Goal: Transaction & Acquisition: Purchase product/service

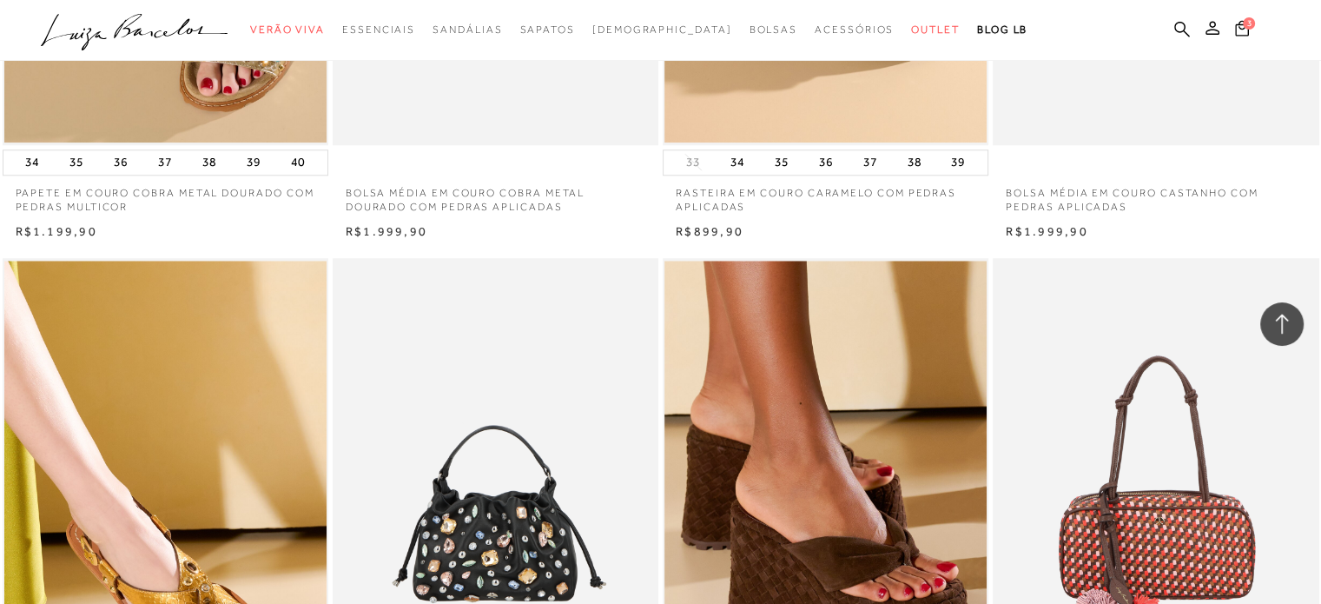
scroll to position [1564, 0]
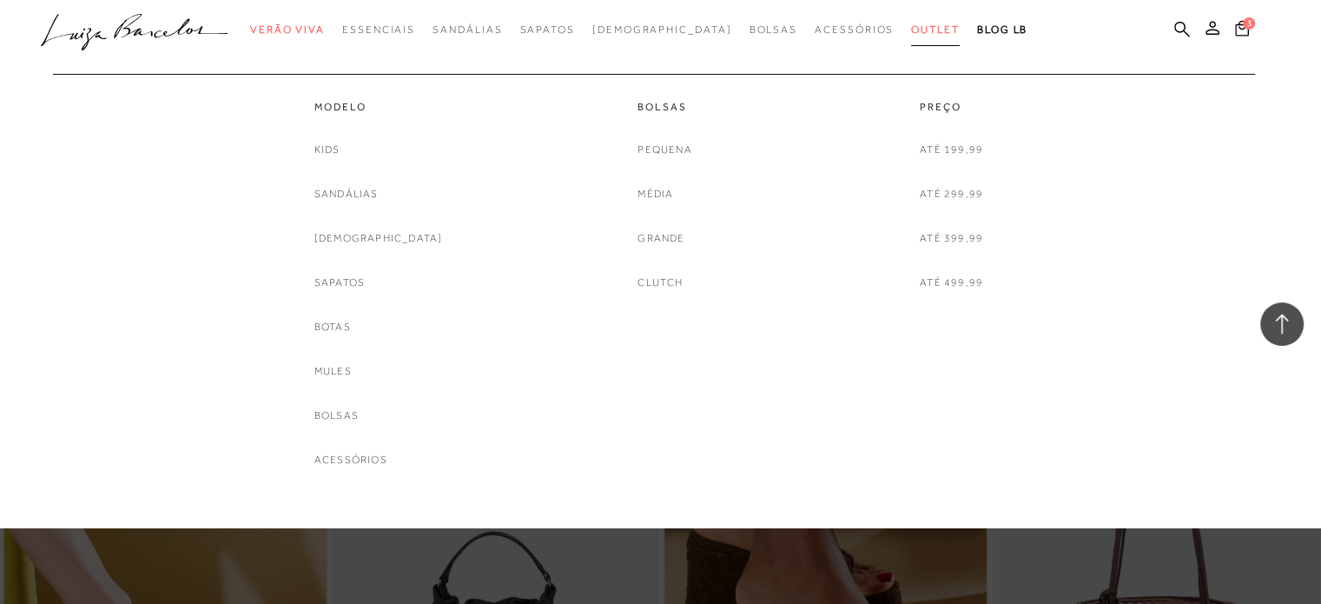
click at [911, 20] on link "Outlet" at bounding box center [935, 30] width 49 height 32
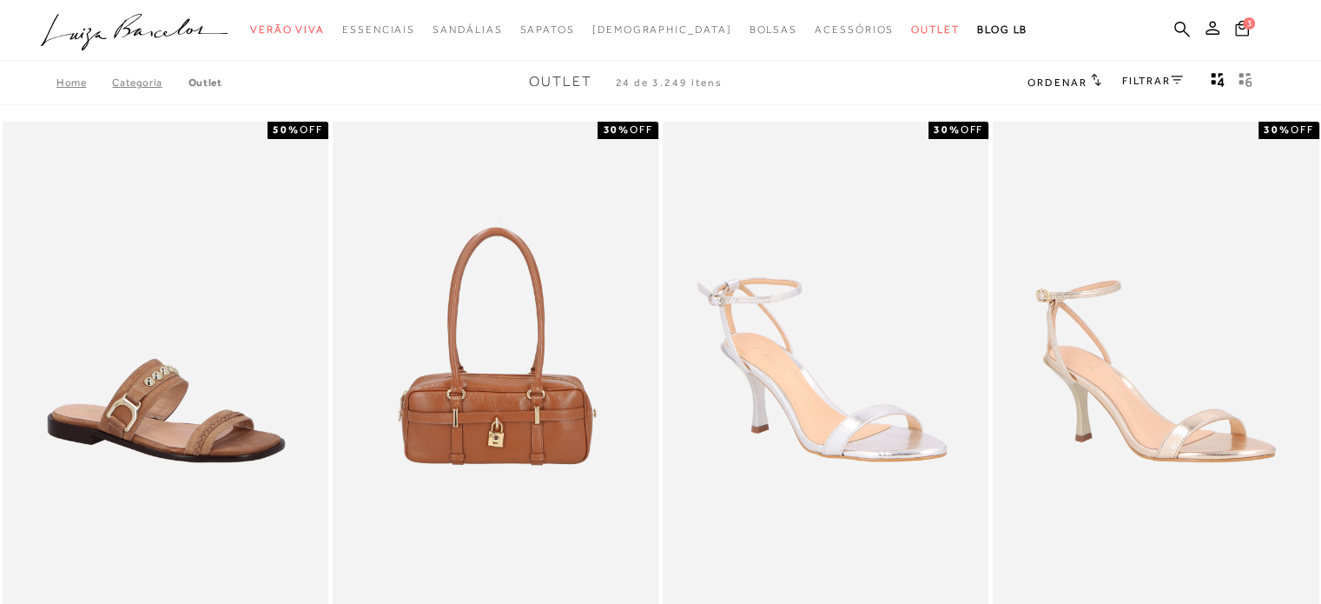
click at [1174, 79] on icon at bounding box center [1177, 80] width 12 height 9
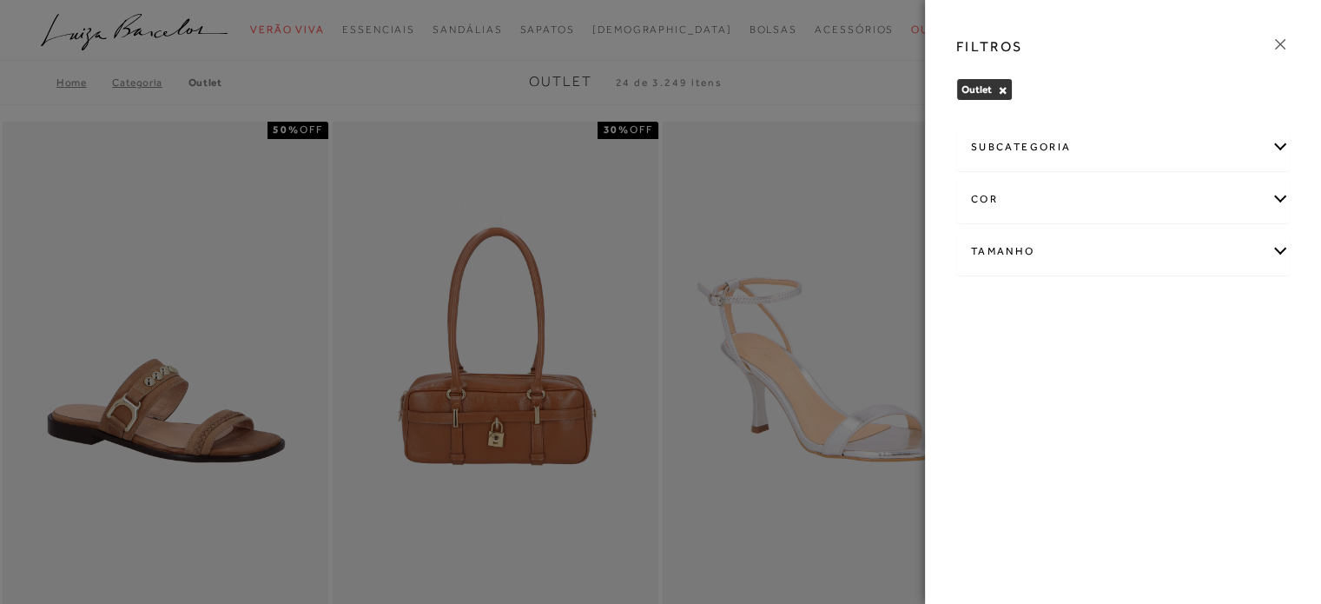
click at [1064, 257] on div "Tamanho" at bounding box center [1123, 251] width 332 height 46
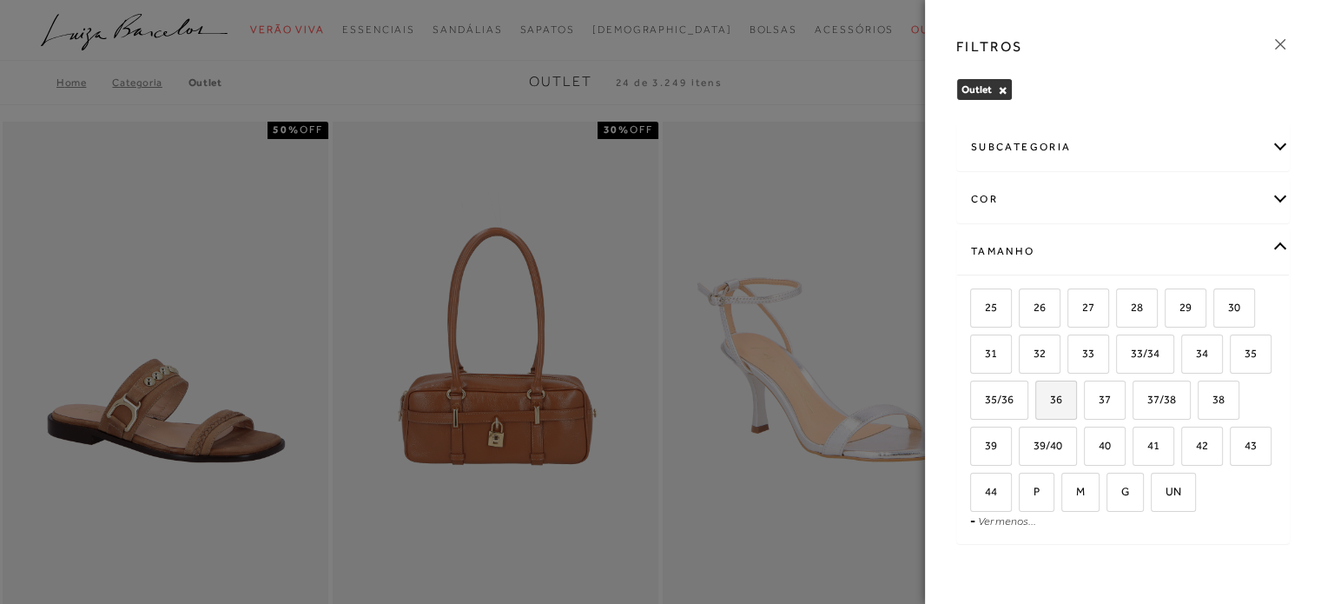
click at [1062, 400] on span "36" at bounding box center [1049, 399] width 25 height 13
click at [1050, 400] on input "36" at bounding box center [1041, 402] width 17 height 17
checkbox input "true"
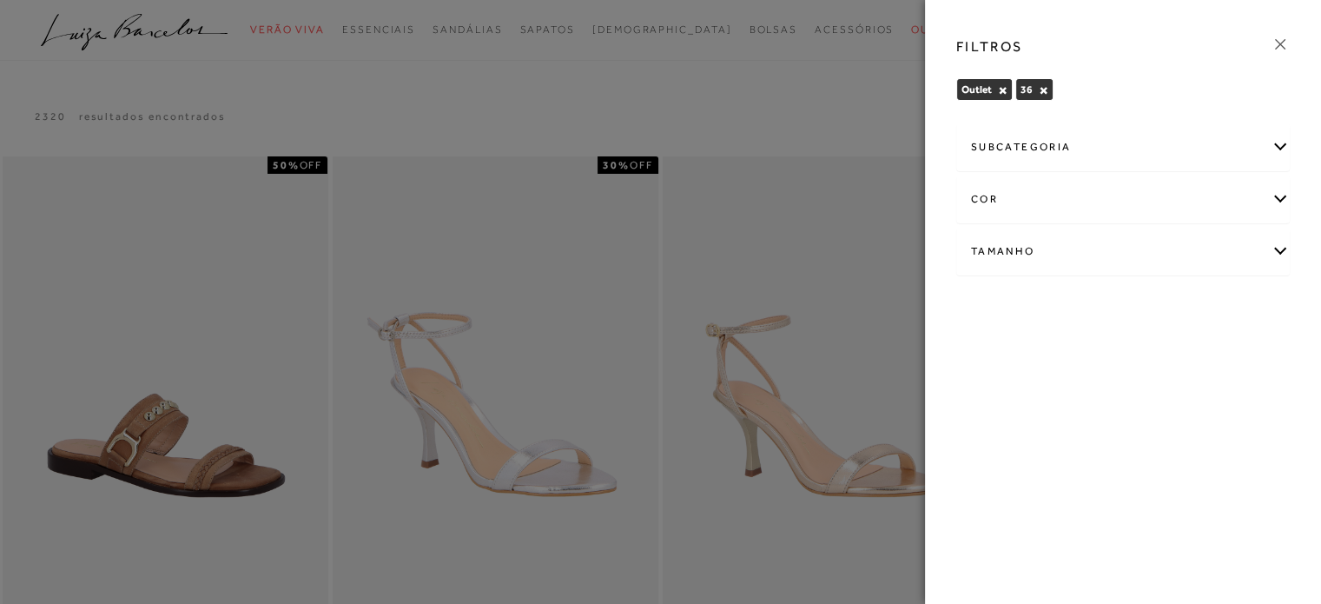
click at [810, 103] on div at bounding box center [660, 302] width 1321 height 604
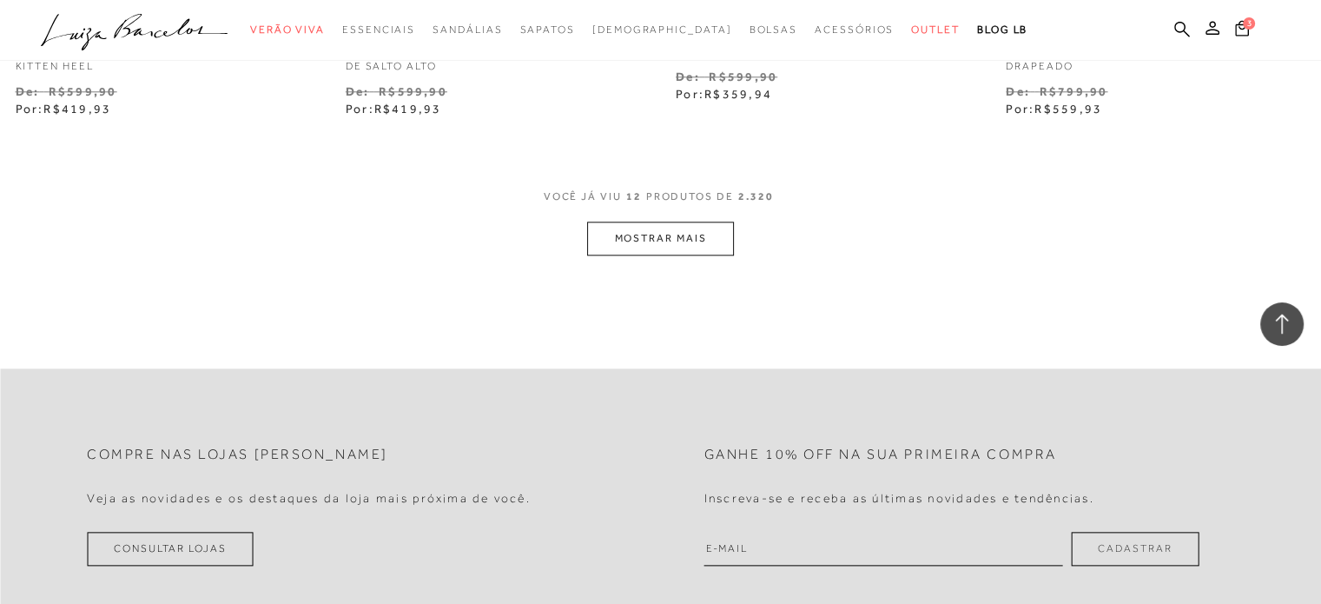
scroll to position [1911, 0]
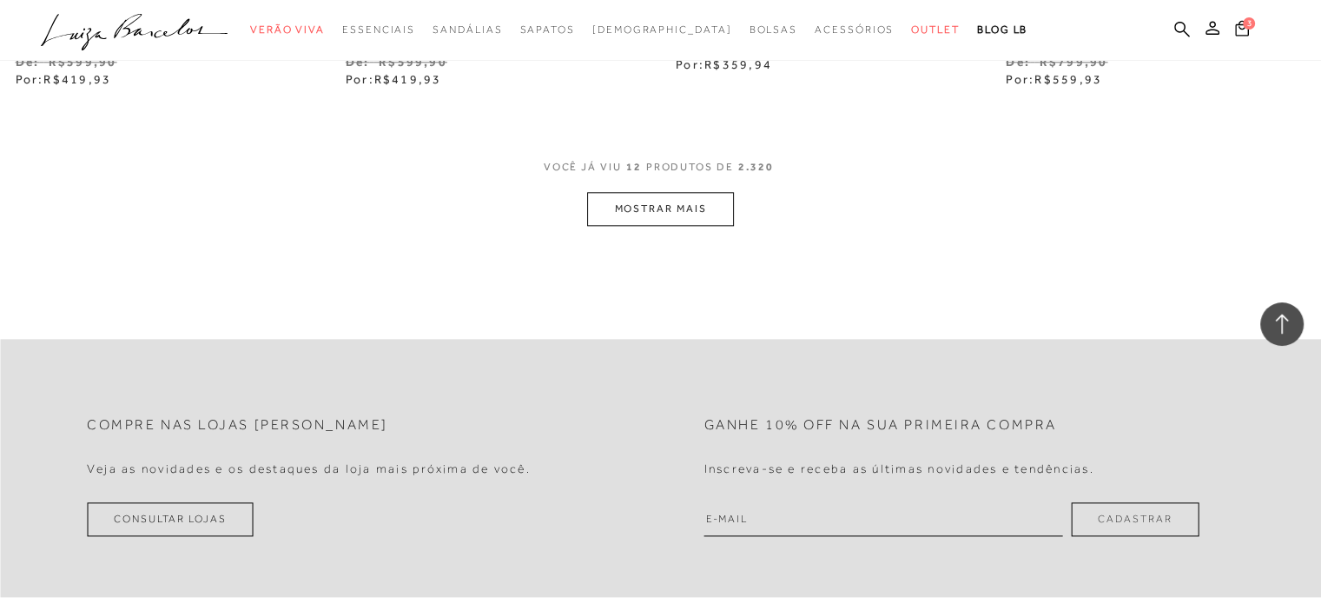
click at [632, 203] on button "MOSTRAR MAIS" at bounding box center [660, 209] width 146 height 34
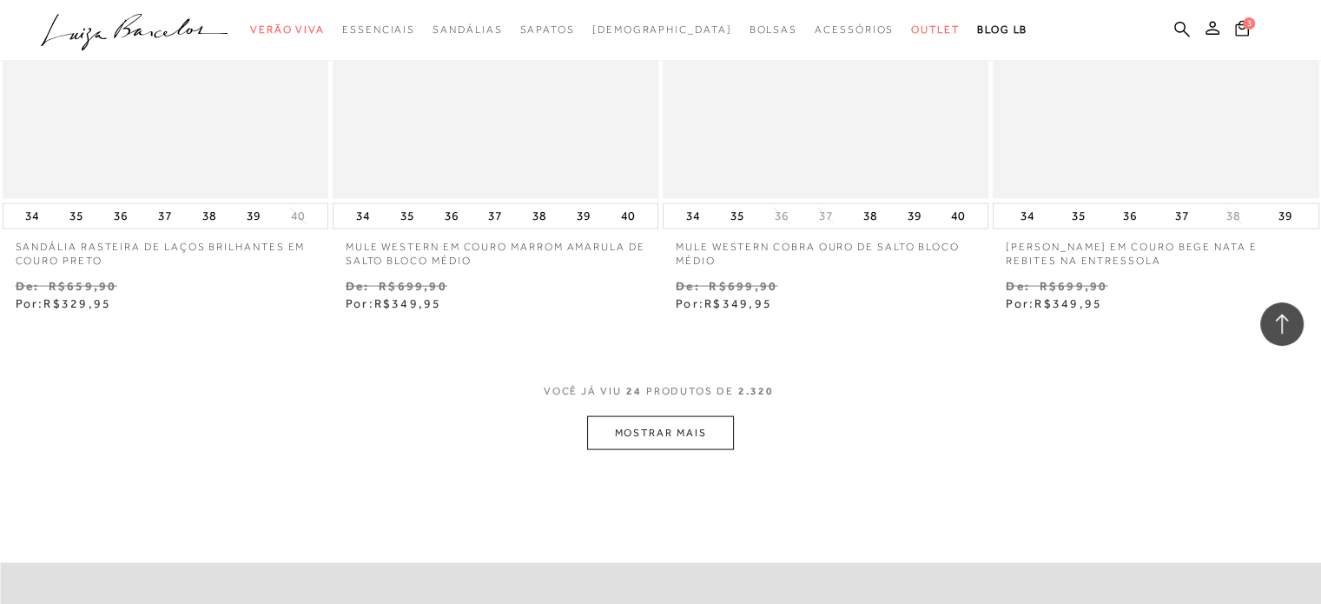
scroll to position [3562, 0]
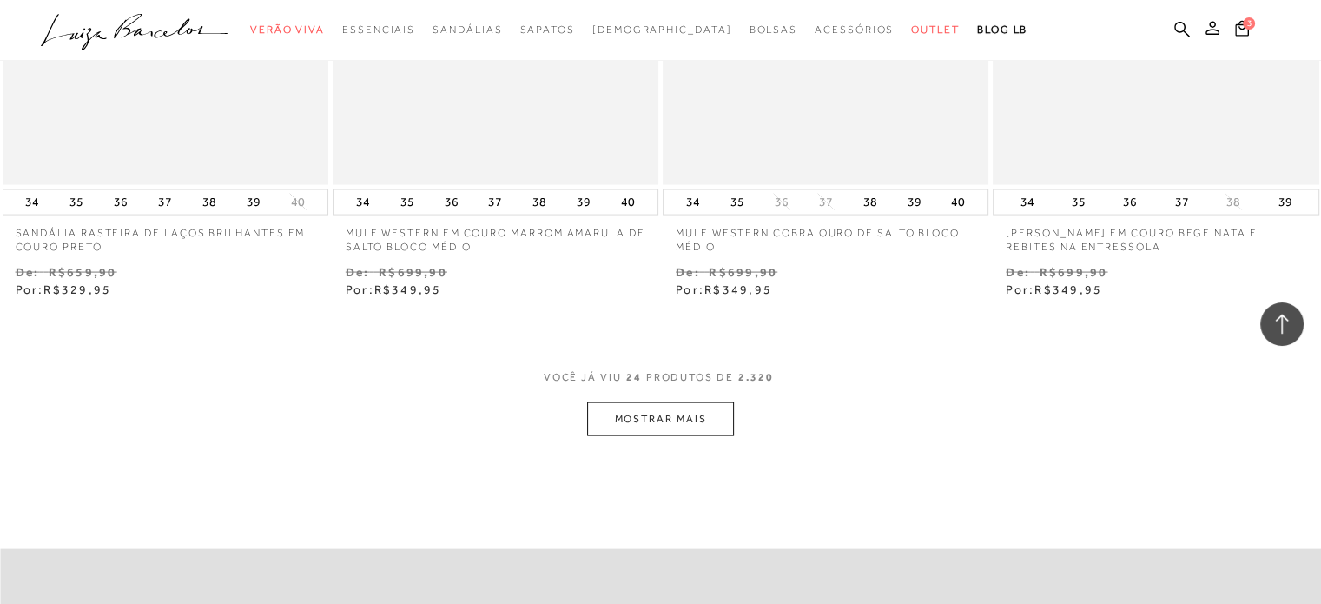
click at [658, 417] on button "MOSTRAR MAIS" at bounding box center [660, 419] width 146 height 34
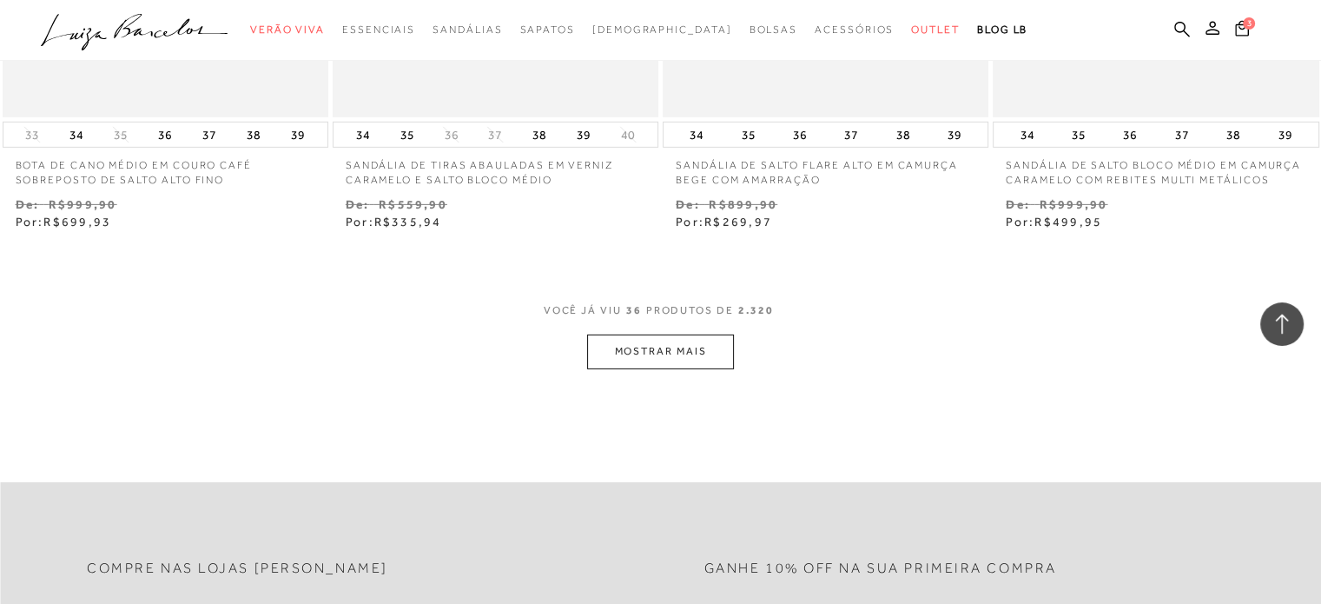
scroll to position [5560, 0]
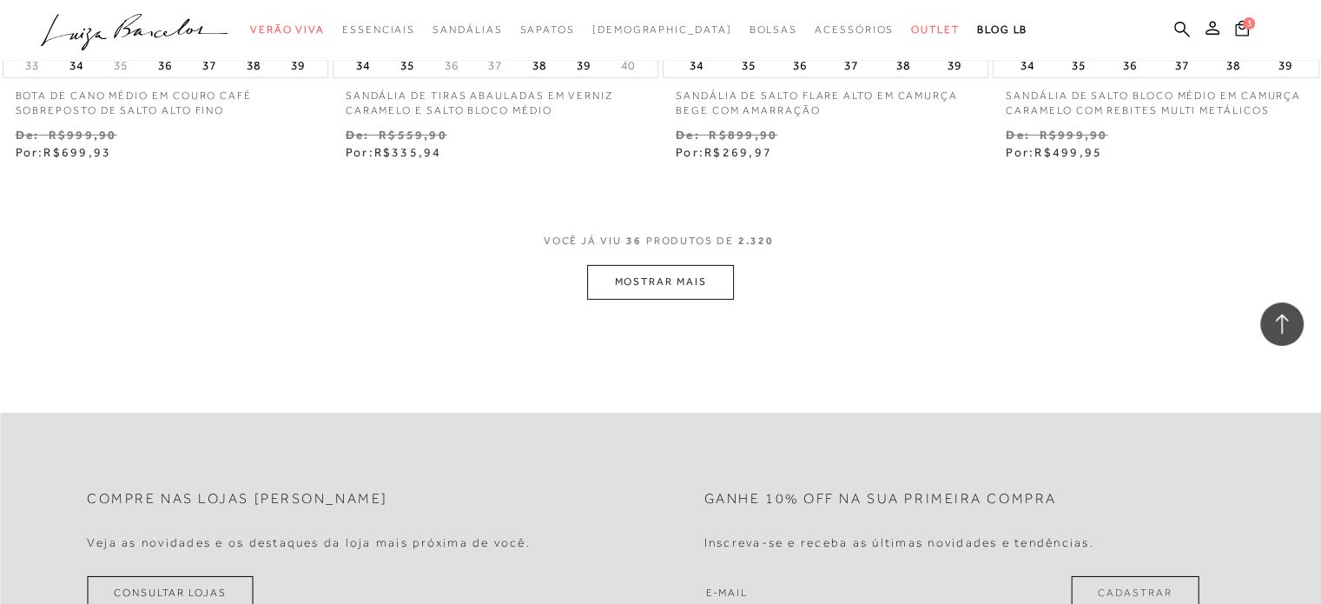
click at [675, 286] on button "MOSTRAR MAIS" at bounding box center [660, 282] width 146 height 34
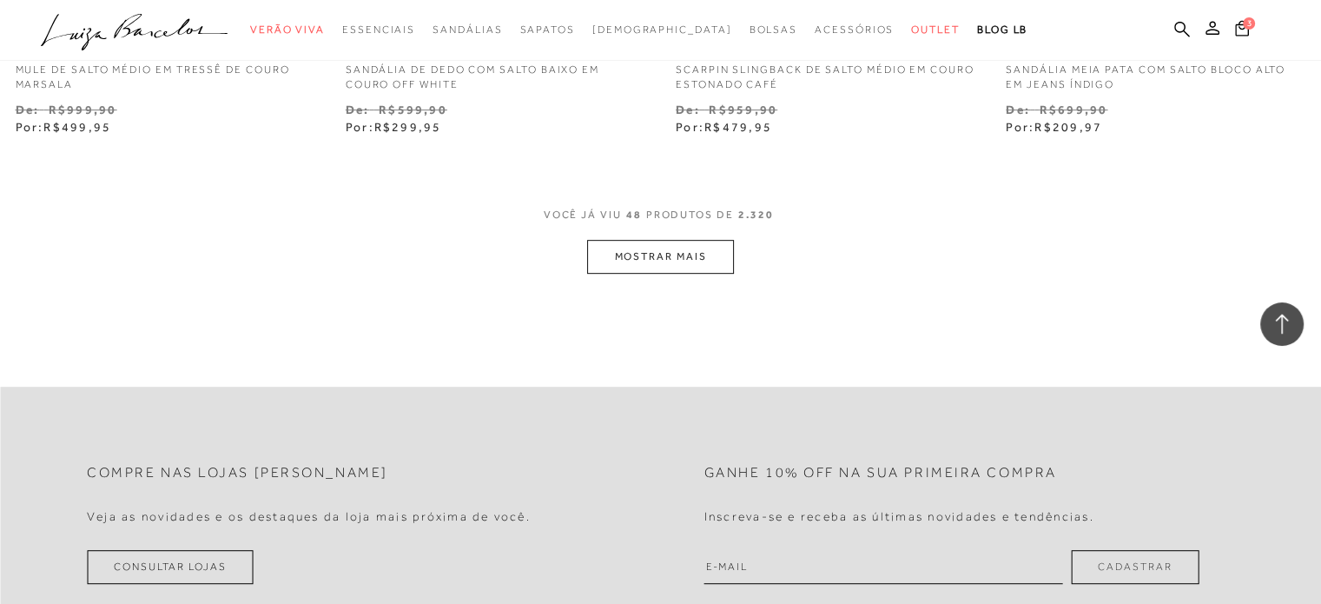
scroll to position [7471, 0]
